Goal: Communication & Community: Answer question/provide support

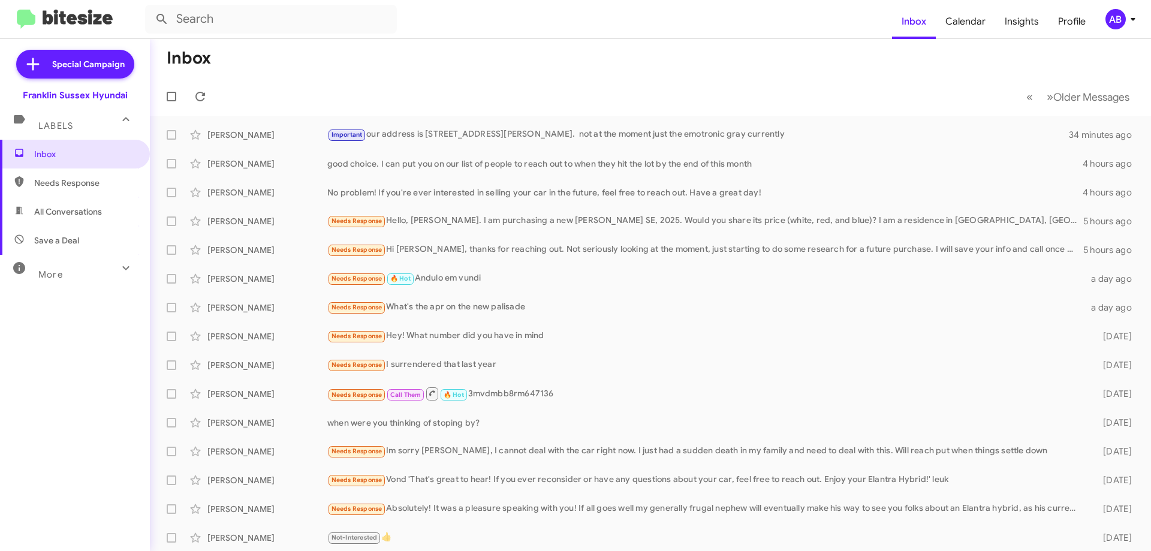
click at [705, 125] on div "[PERSON_NAME] Important our address is [STREET_ADDRESS][PERSON_NAME]. not at th…" at bounding box center [650, 135] width 982 height 24
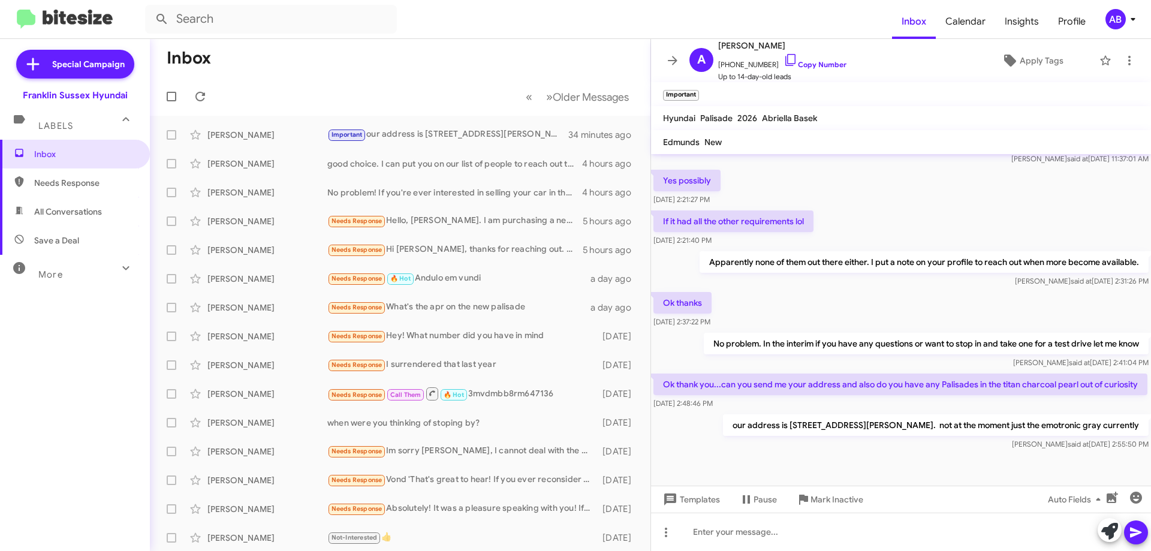
scroll to position [146, 0]
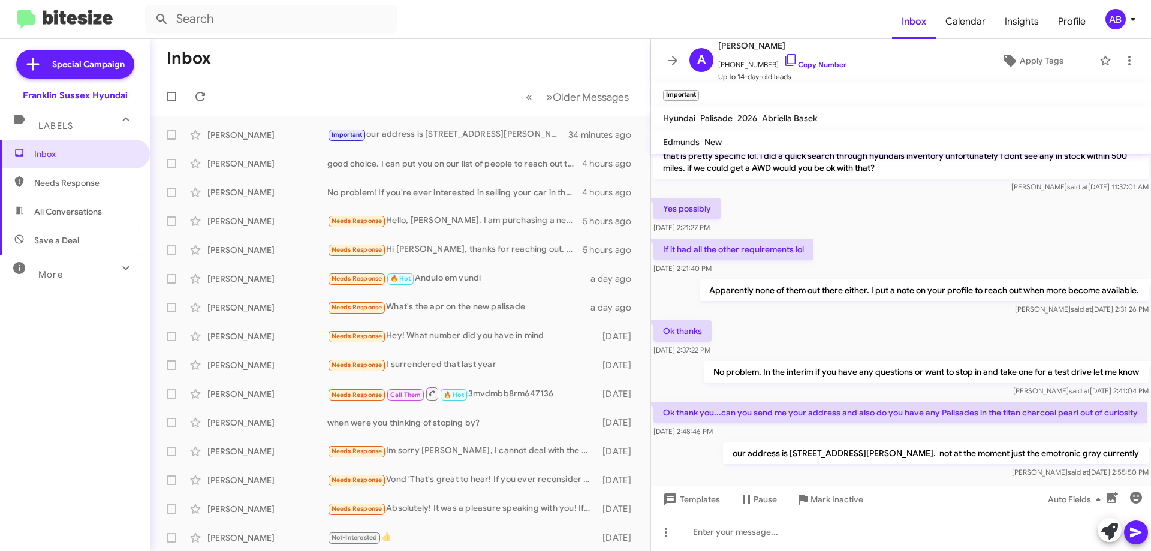
click at [669, 59] on icon at bounding box center [673, 60] width 14 height 14
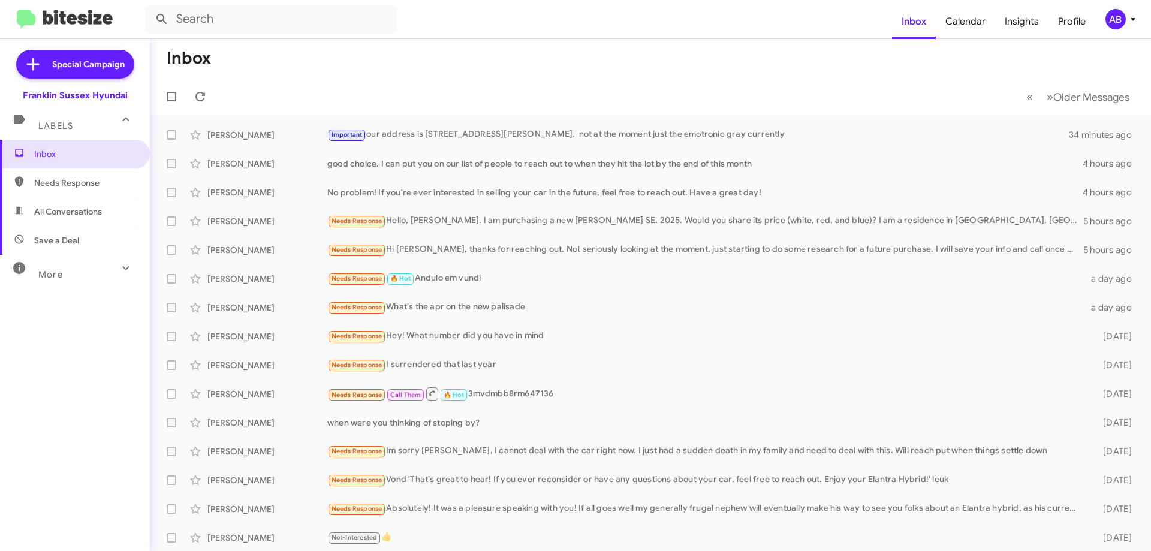
click at [662, 170] on div "[PERSON_NAME] good choice. I can put you on our list of people to reach out to …" at bounding box center [650, 164] width 982 height 24
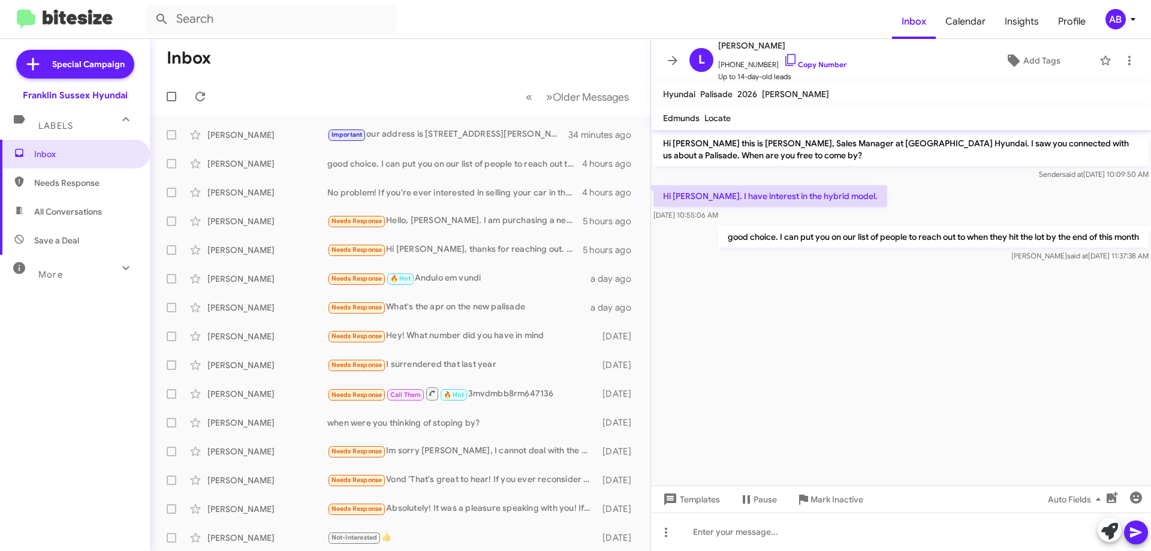
click at [675, 54] on icon at bounding box center [673, 60] width 14 height 14
